Goal: Download file/media

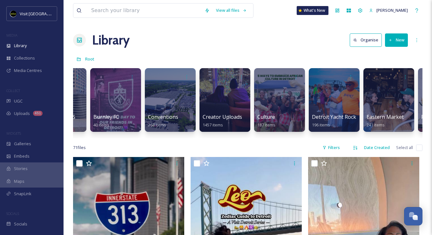
scroll to position [0, 525]
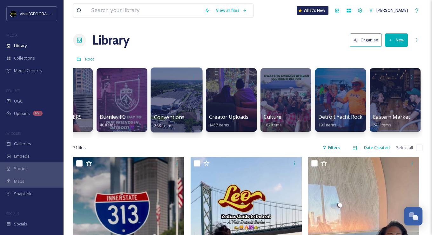
click at [168, 101] on div at bounding box center [177, 99] width 52 height 65
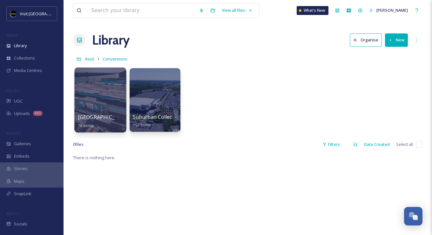
click at [107, 100] on div at bounding box center [100, 99] width 52 height 65
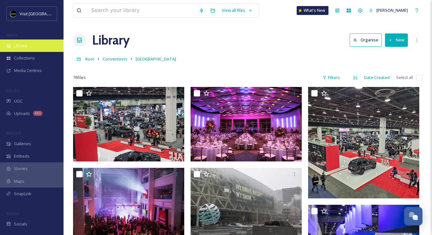
click at [27, 46] on div "Library" at bounding box center [32, 45] width 64 height 12
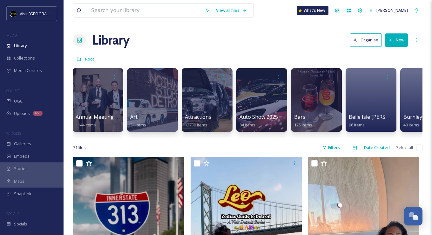
scroll to position [0, 334]
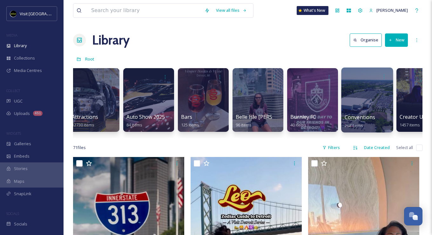
click at [352, 103] on div at bounding box center [367, 99] width 52 height 65
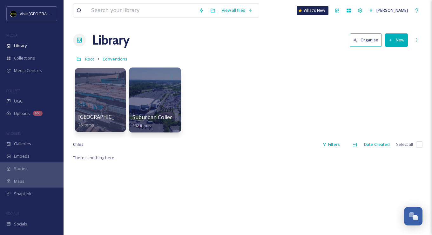
click at [150, 99] on div at bounding box center [155, 99] width 52 height 65
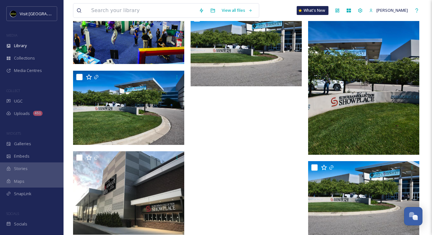
scroll to position [1333, 0]
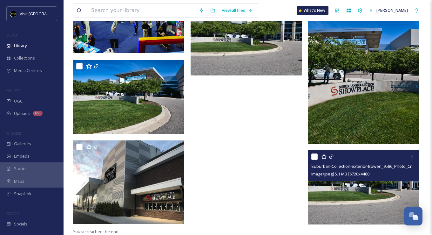
drag, startPoint x: 357, startPoint y: 189, endPoint x: 352, endPoint y: 199, distance: 11.0
click at [352, 199] on img at bounding box center [363, 187] width 111 height 74
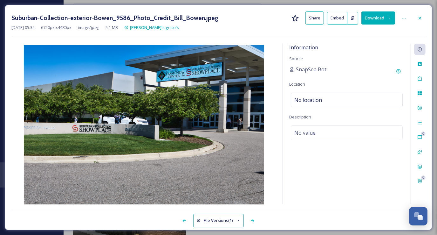
click at [379, 19] on button "Download" at bounding box center [378, 17] width 34 height 13
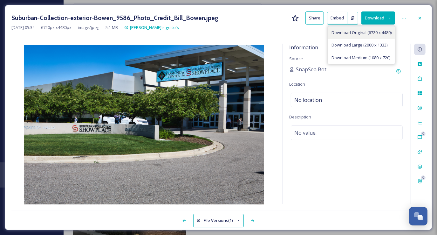
click at [370, 31] on span "Download Original (6720 x 4480)" at bounding box center [361, 33] width 60 height 6
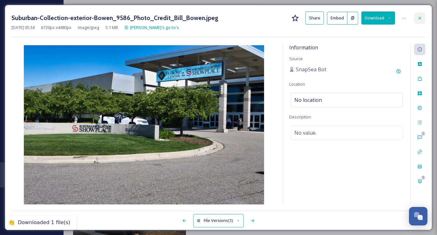
click at [417, 17] on div at bounding box center [419, 17] width 11 height 11
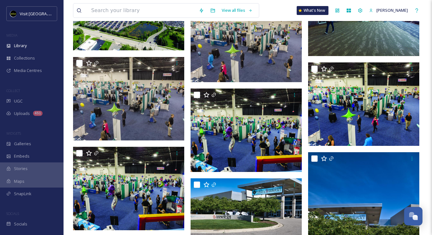
scroll to position [1078, 0]
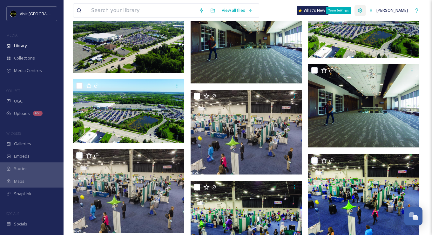
click at [363, 11] on icon at bounding box center [360, 10] width 5 height 5
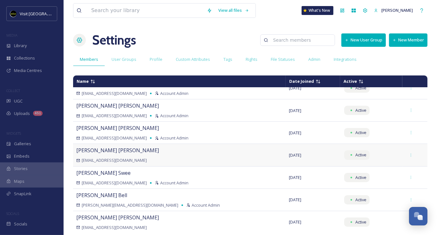
scroll to position [64, 0]
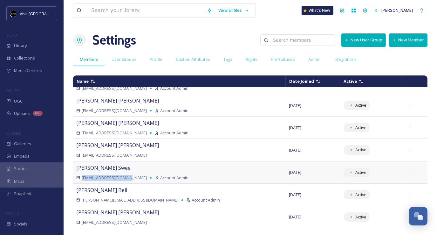
drag, startPoint x: 126, startPoint y: 178, endPoint x: 82, endPoint y: 181, distance: 43.9
click at [82, 181] on td "[PERSON_NAME] [EMAIL_ADDRESS][DOMAIN_NAME] Account Admin" at bounding box center [179, 172] width 213 height 22
copy span "[EMAIL_ADDRESS][DOMAIN_NAME]"
